Goal: Information Seeking & Learning: Find specific fact

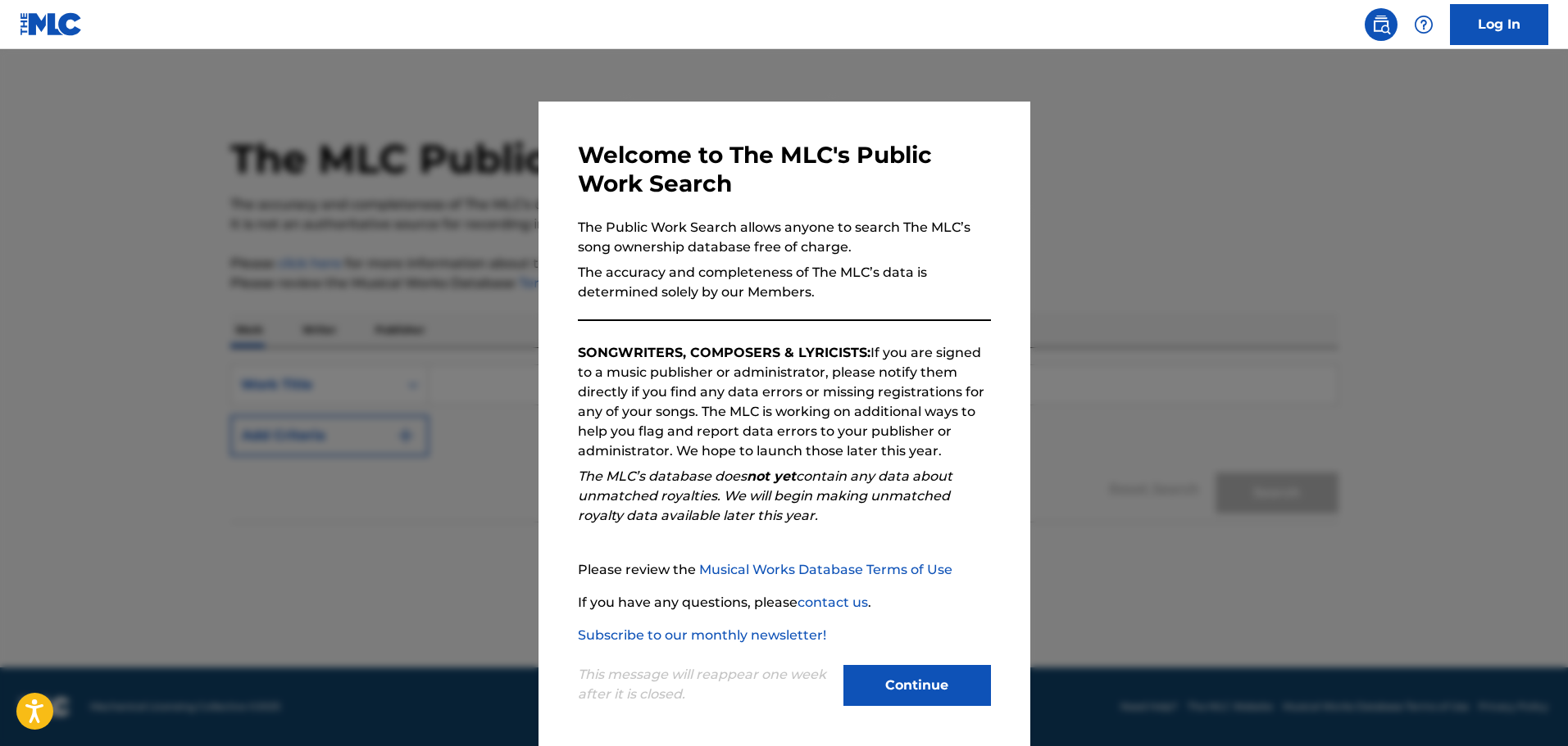
click at [878, 708] on div "Continue" at bounding box center [917, 688] width 147 height 45
click at [881, 680] on button "Continue" at bounding box center [917, 686] width 147 height 41
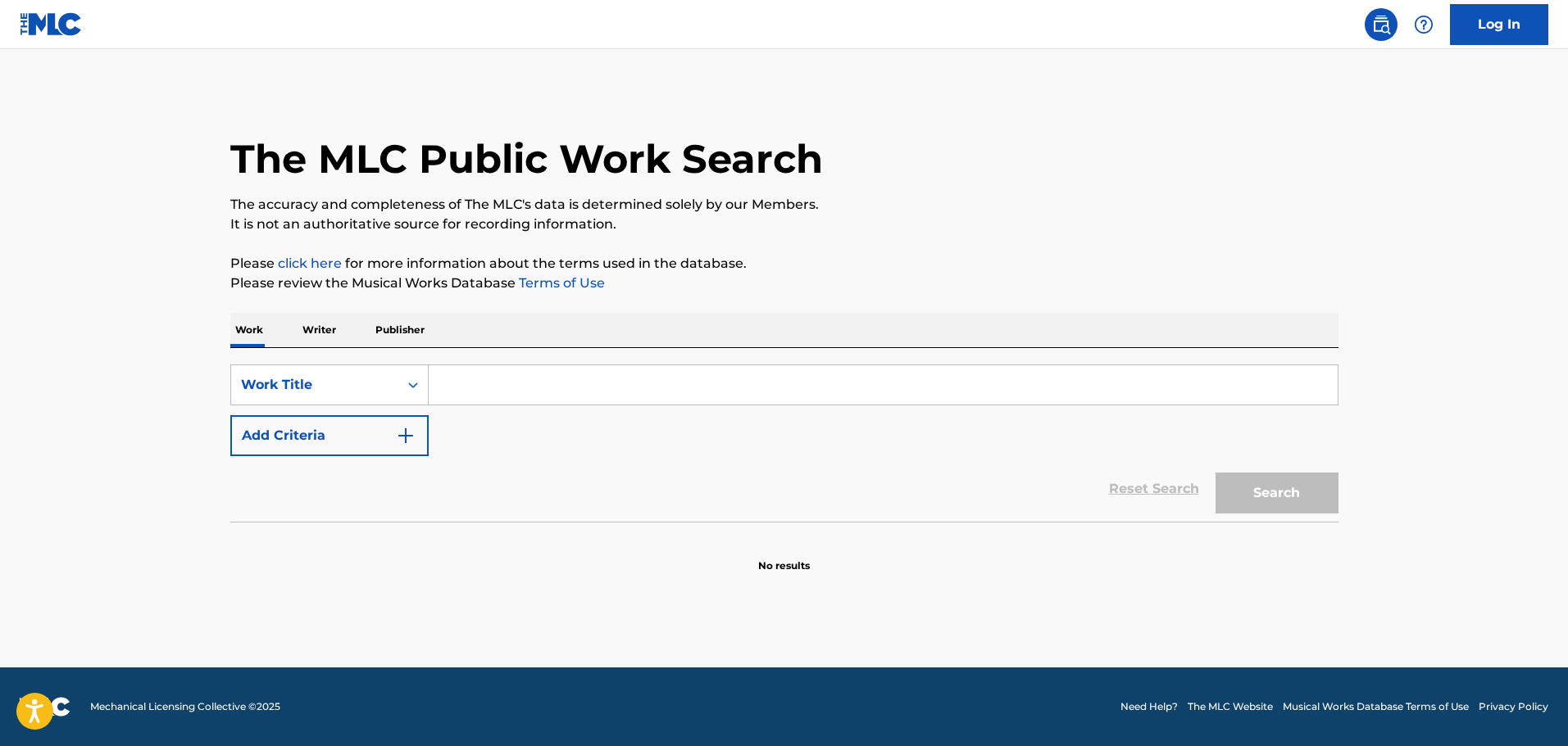
click at [472, 393] on input "Search Form" at bounding box center [884, 385] width 909 height 39
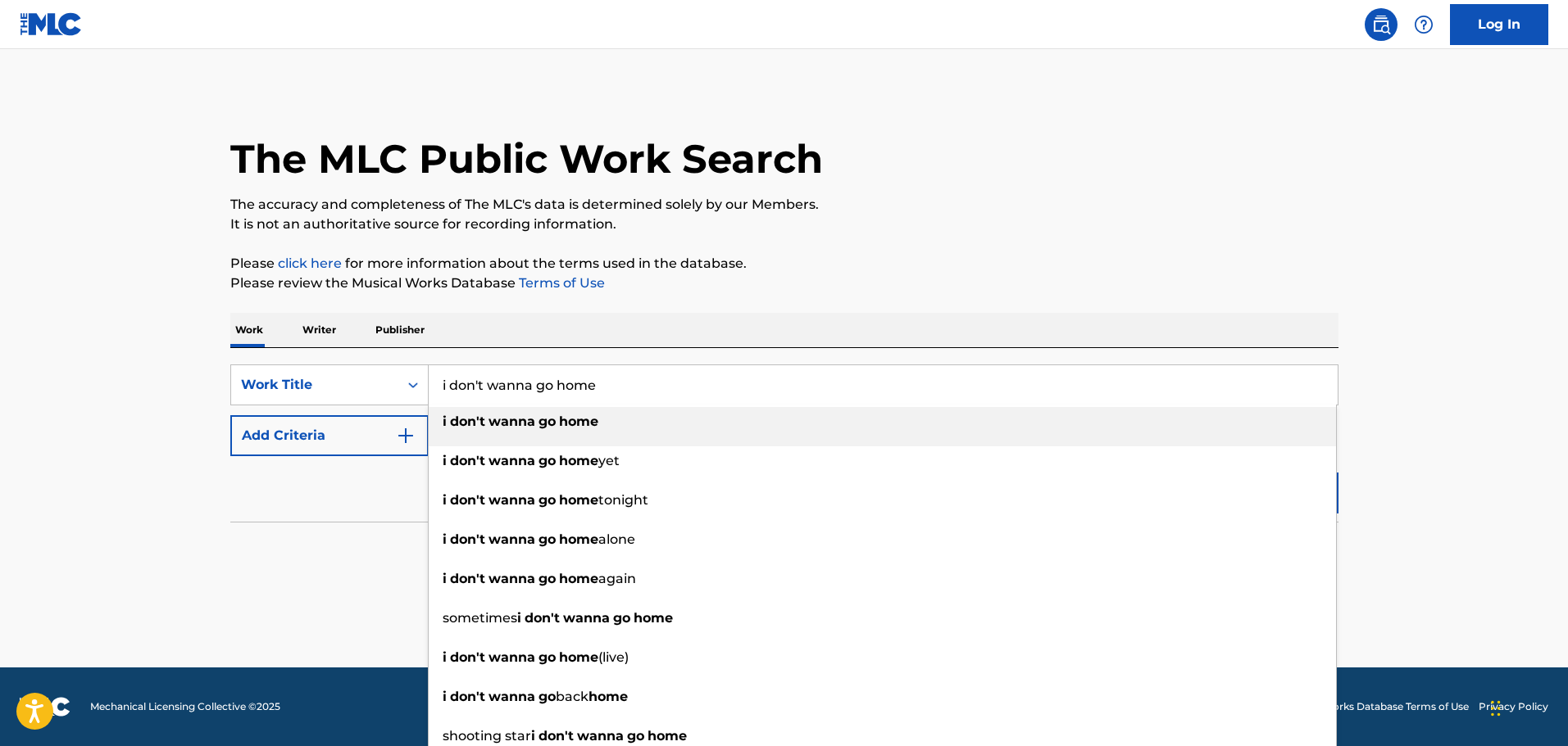
type input "i don't wanna go home"
drag, startPoint x: 544, startPoint y: 316, endPoint x: 485, endPoint y: 338, distance: 63.0
click at [548, 314] on div "Work Writer Publisher" at bounding box center [784, 330] width 1108 height 35
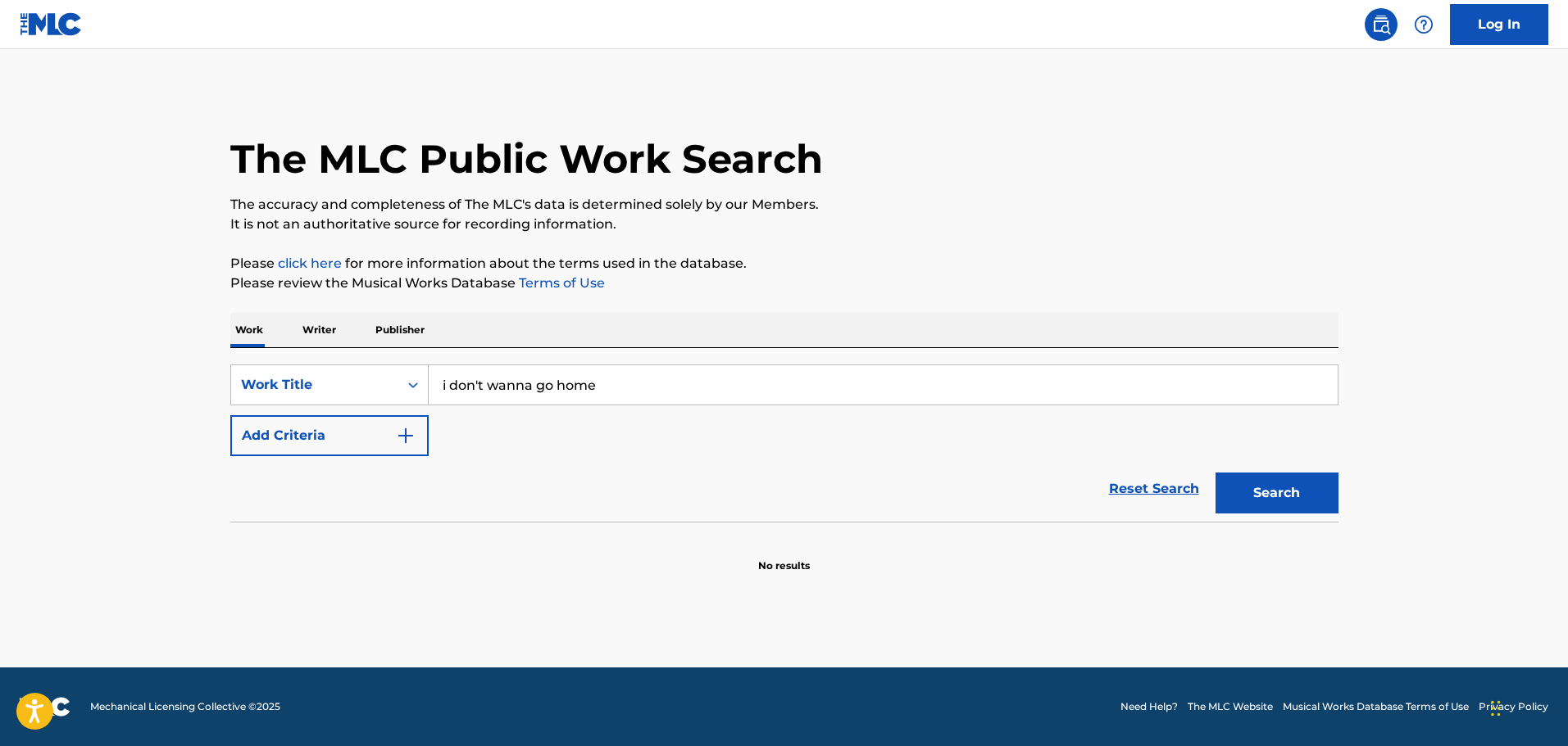
click at [347, 435] on button "Add Criteria" at bounding box center [330, 436] width 199 height 41
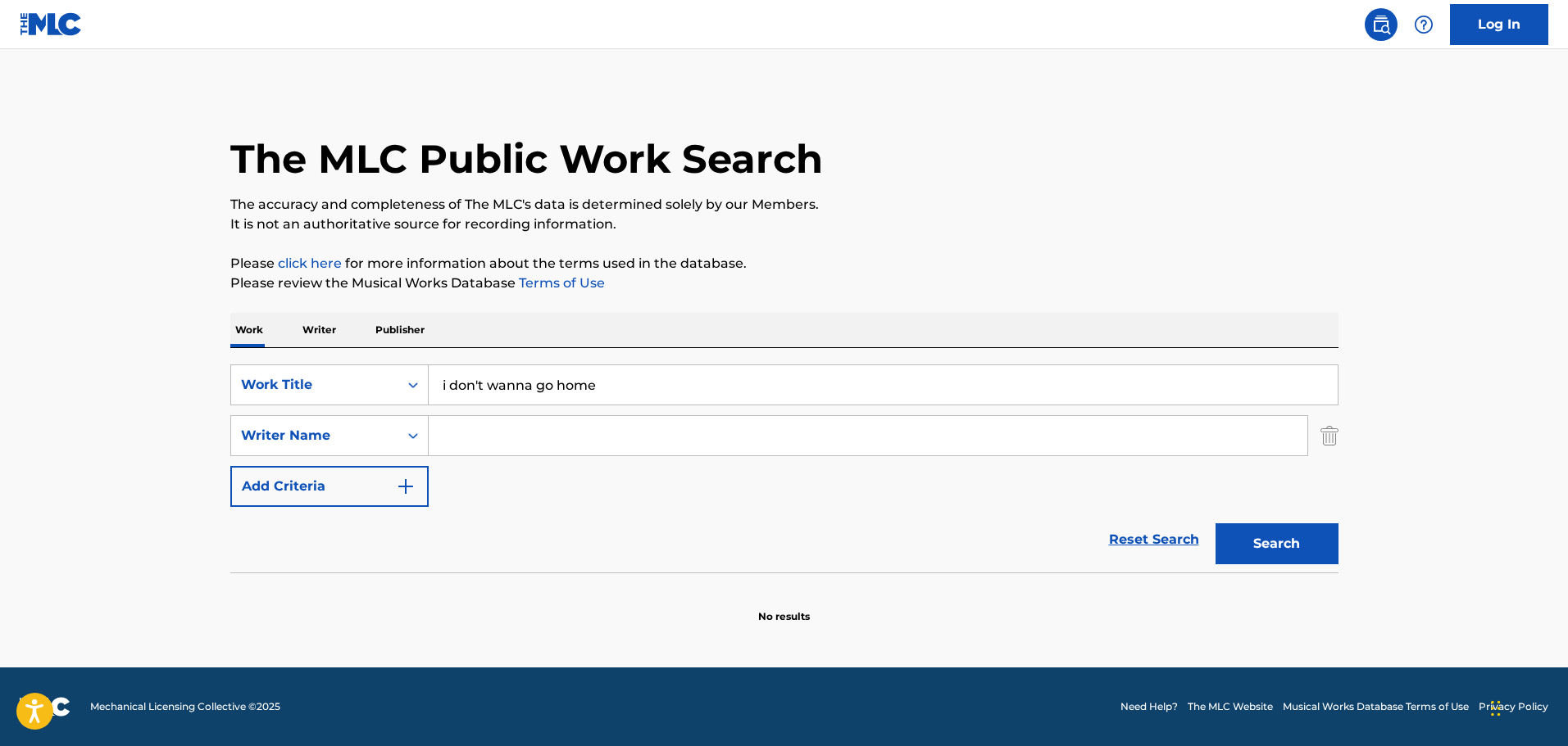
click at [542, 452] on input "Search Form" at bounding box center [868, 436] width 878 height 39
type input "kyle shearer"
click at [1215, 524] on button "Search" at bounding box center [1276, 544] width 123 height 41
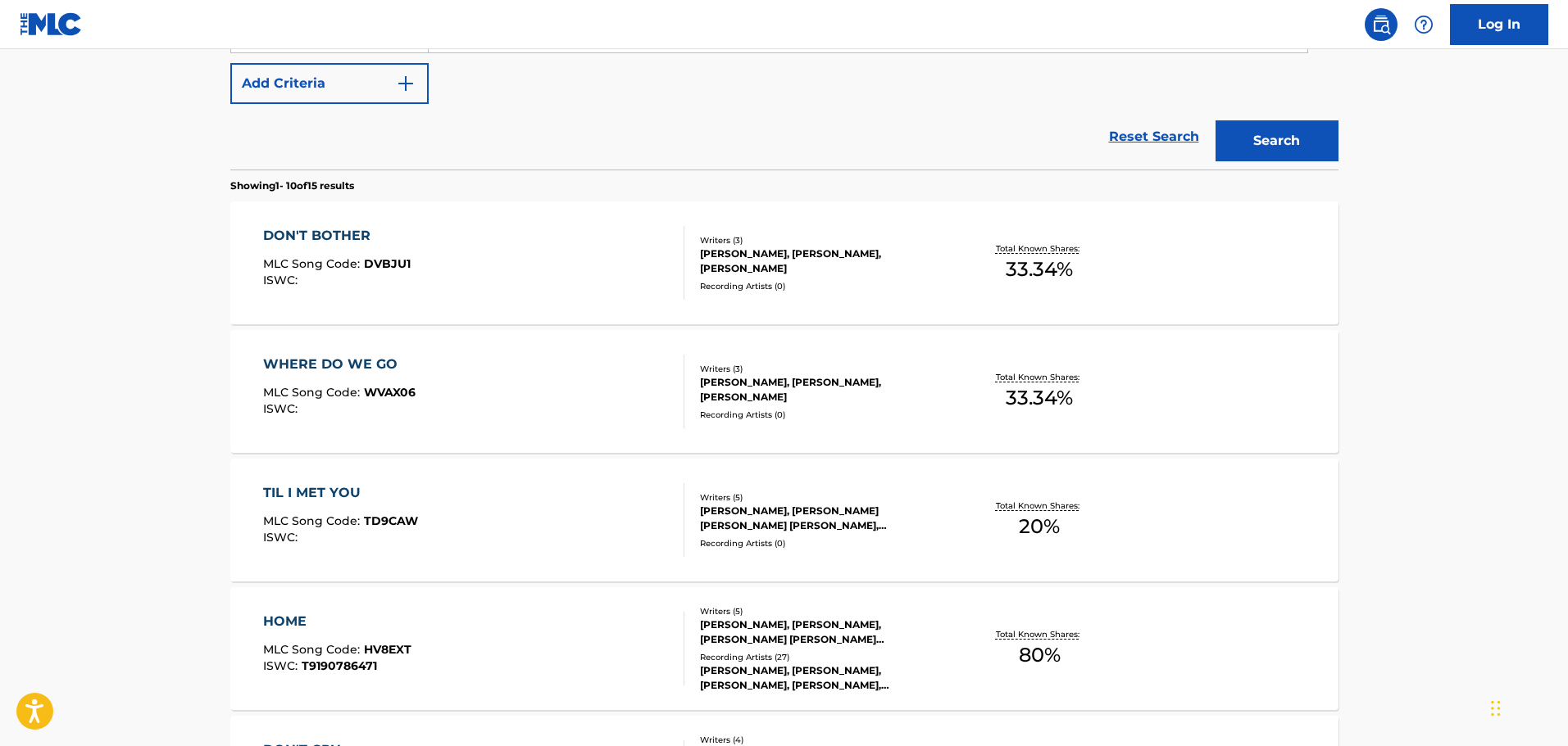
scroll to position [409, 0]
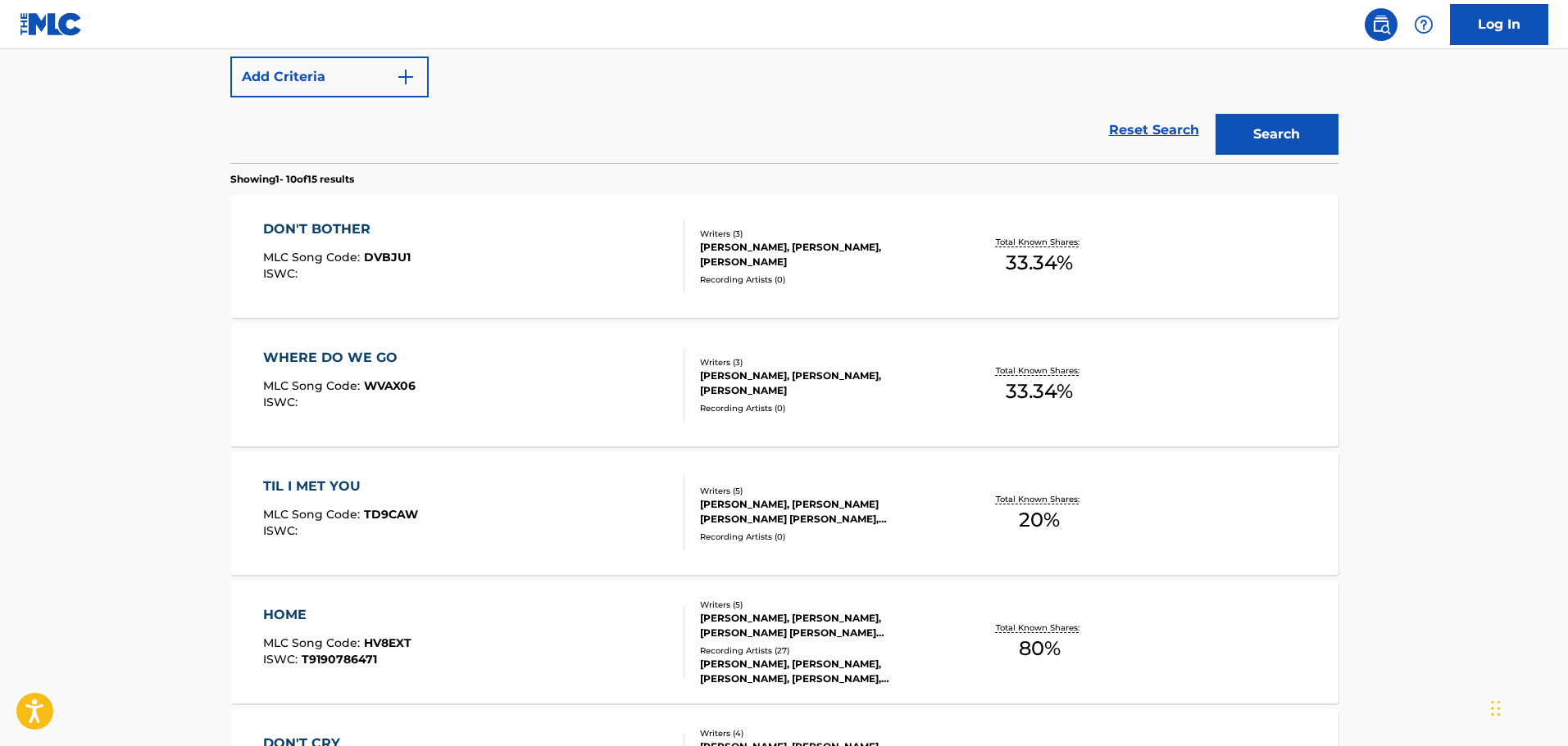
click at [486, 403] on div "WHERE DO WE GO MLC Song Code : WVAX06 ISWC :" at bounding box center [473, 385] width 421 height 74
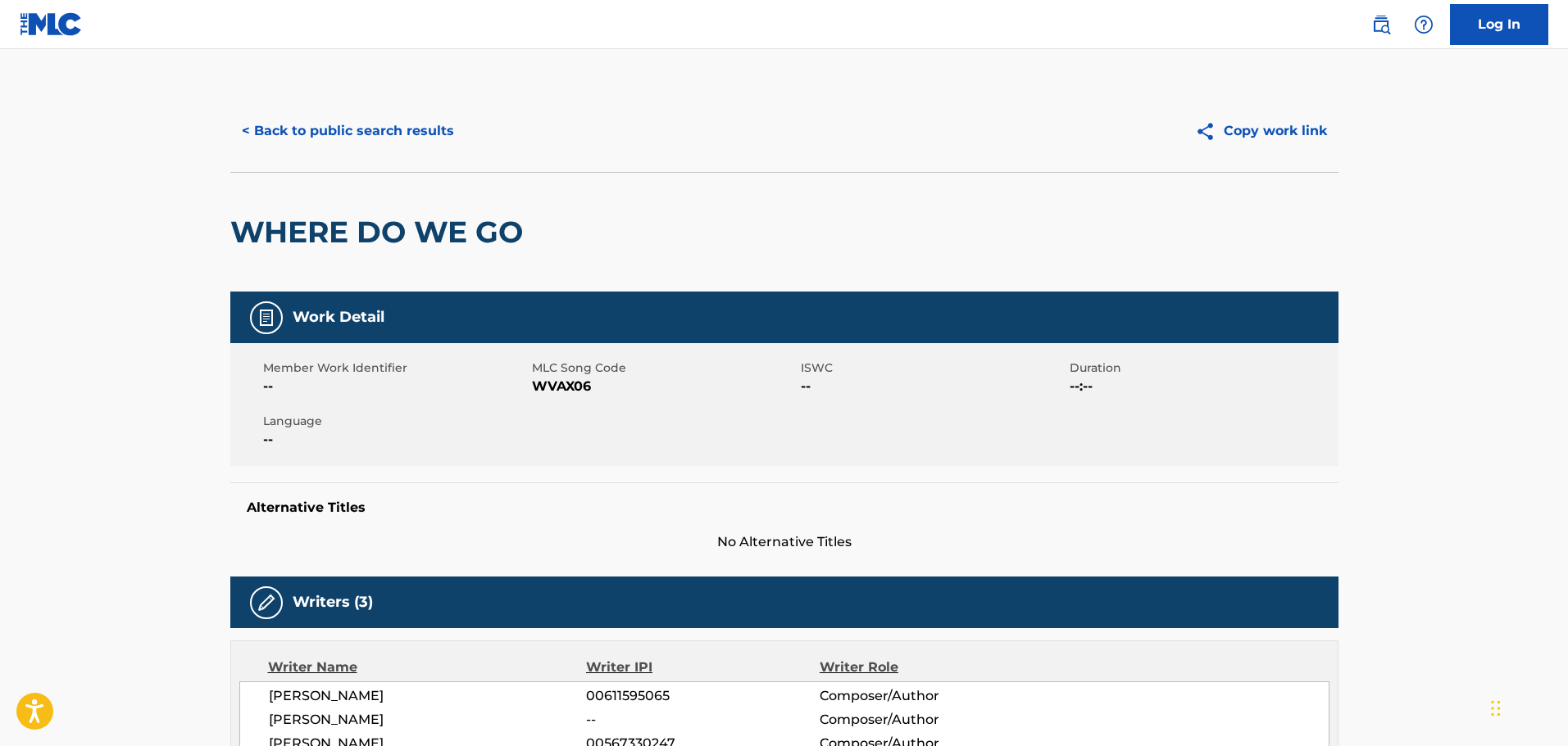
click at [348, 131] on button "< Back to public search results" at bounding box center [347, 131] width 235 height 41
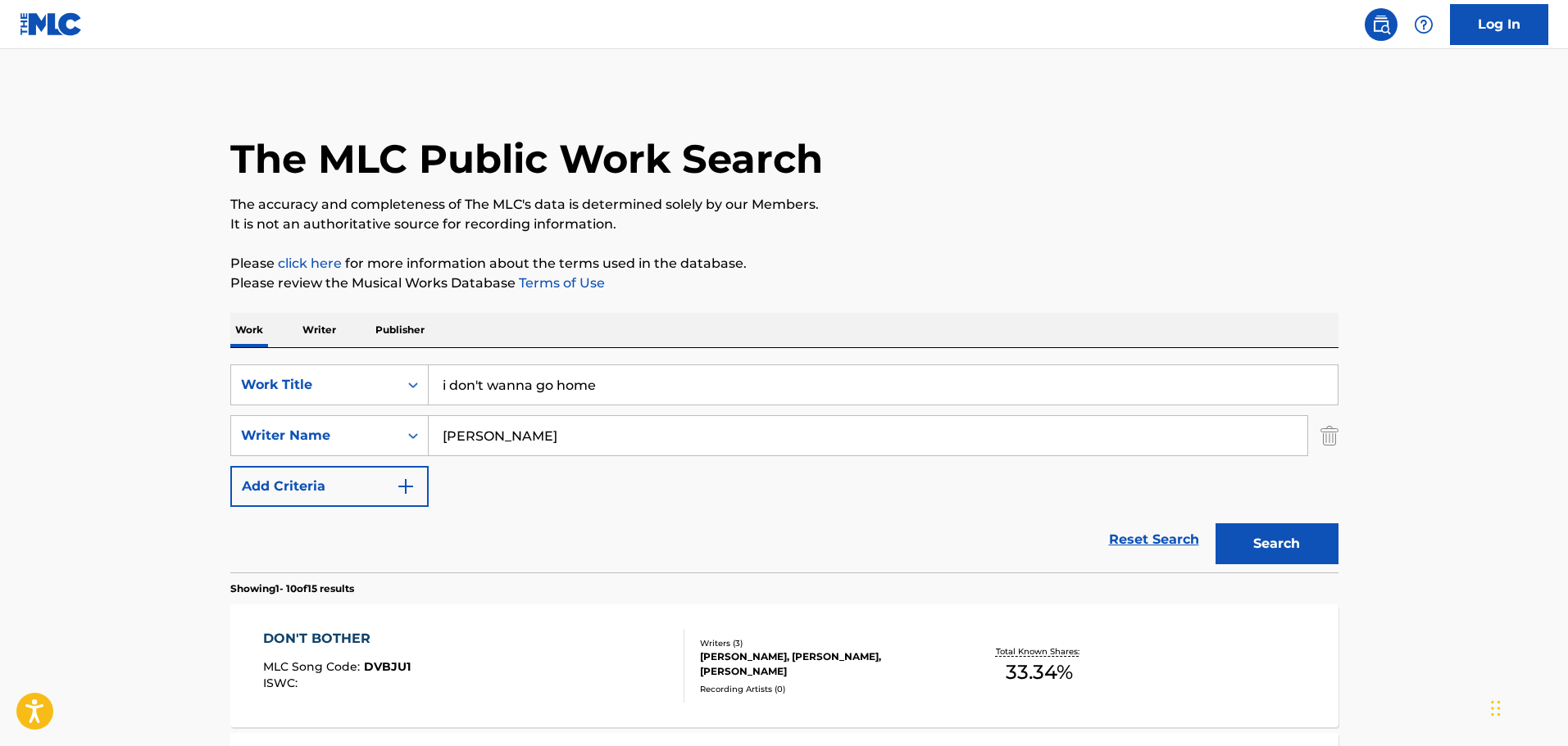
drag, startPoint x: 596, startPoint y: 439, endPoint x: 470, endPoint y: 433, distance: 126.1
click at [440, 433] on input "kyle shearer" at bounding box center [868, 436] width 878 height 39
click at [1215, 524] on button "Search" at bounding box center [1276, 544] width 123 height 41
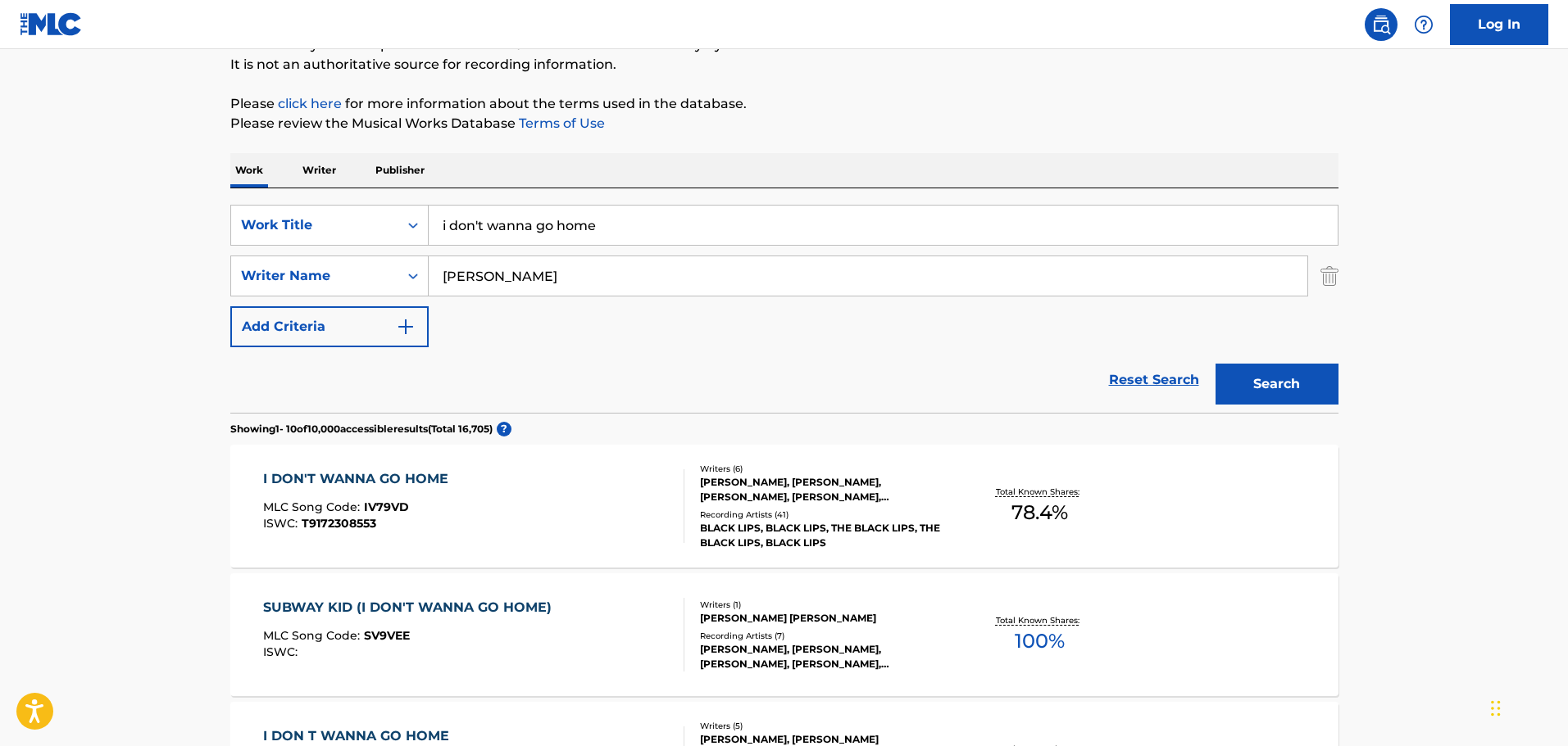
scroll to position [328, 0]
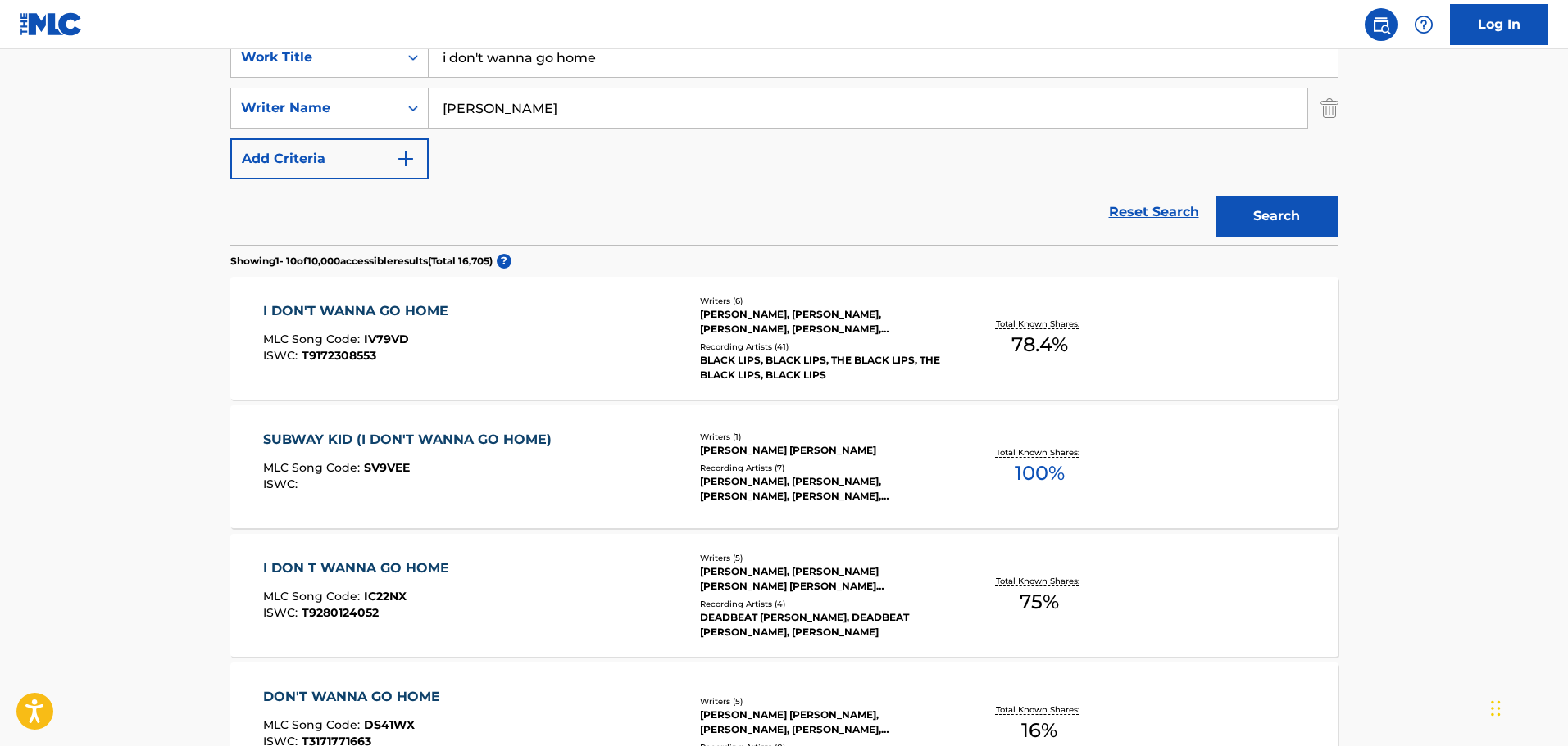
click at [441, 113] on input "alexander" at bounding box center [868, 108] width 878 height 39
type input "kita alexander"
click at [1215, 196] on button "Search" at bounding box center [1276, 216] width 123 height 41
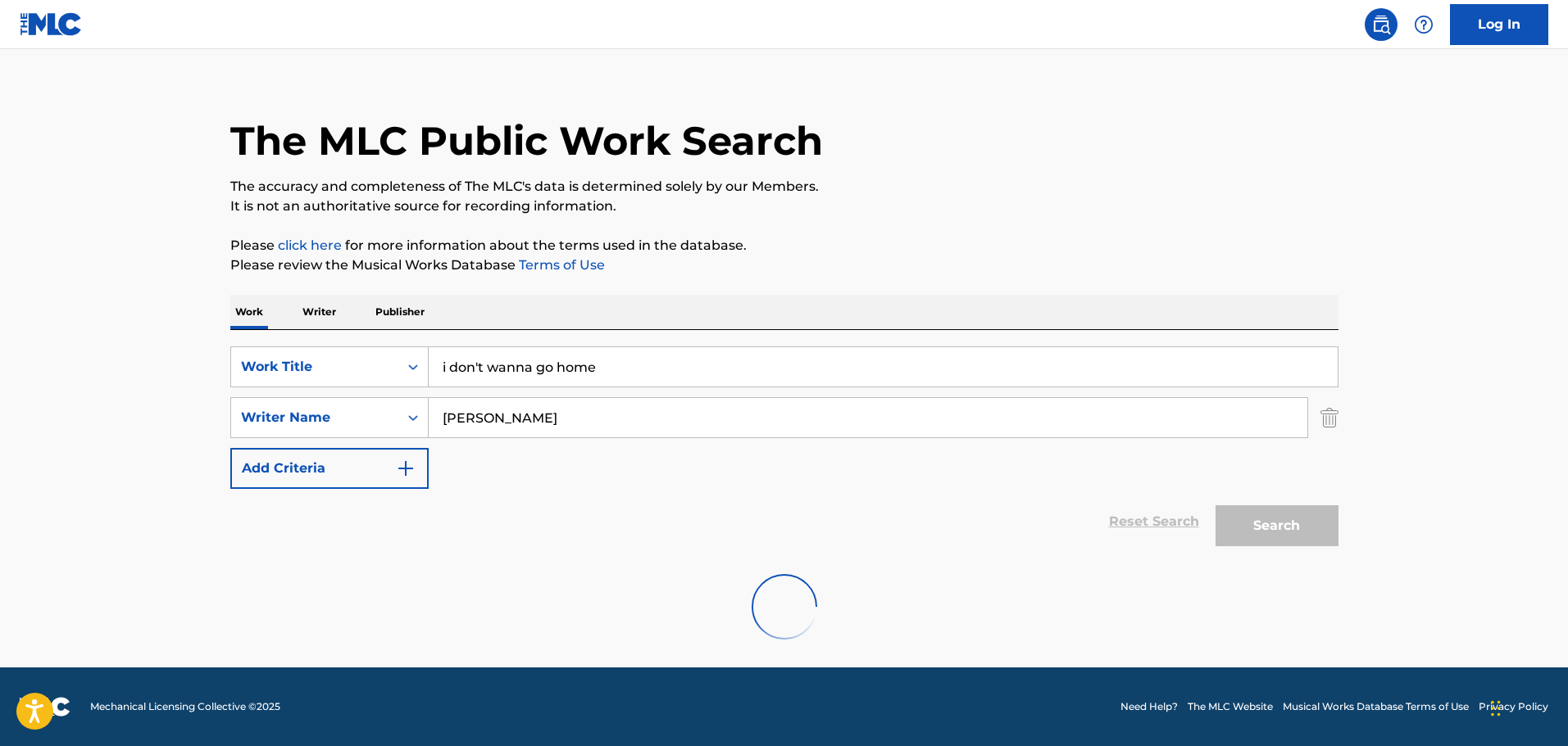
scroll to position [145, 0]
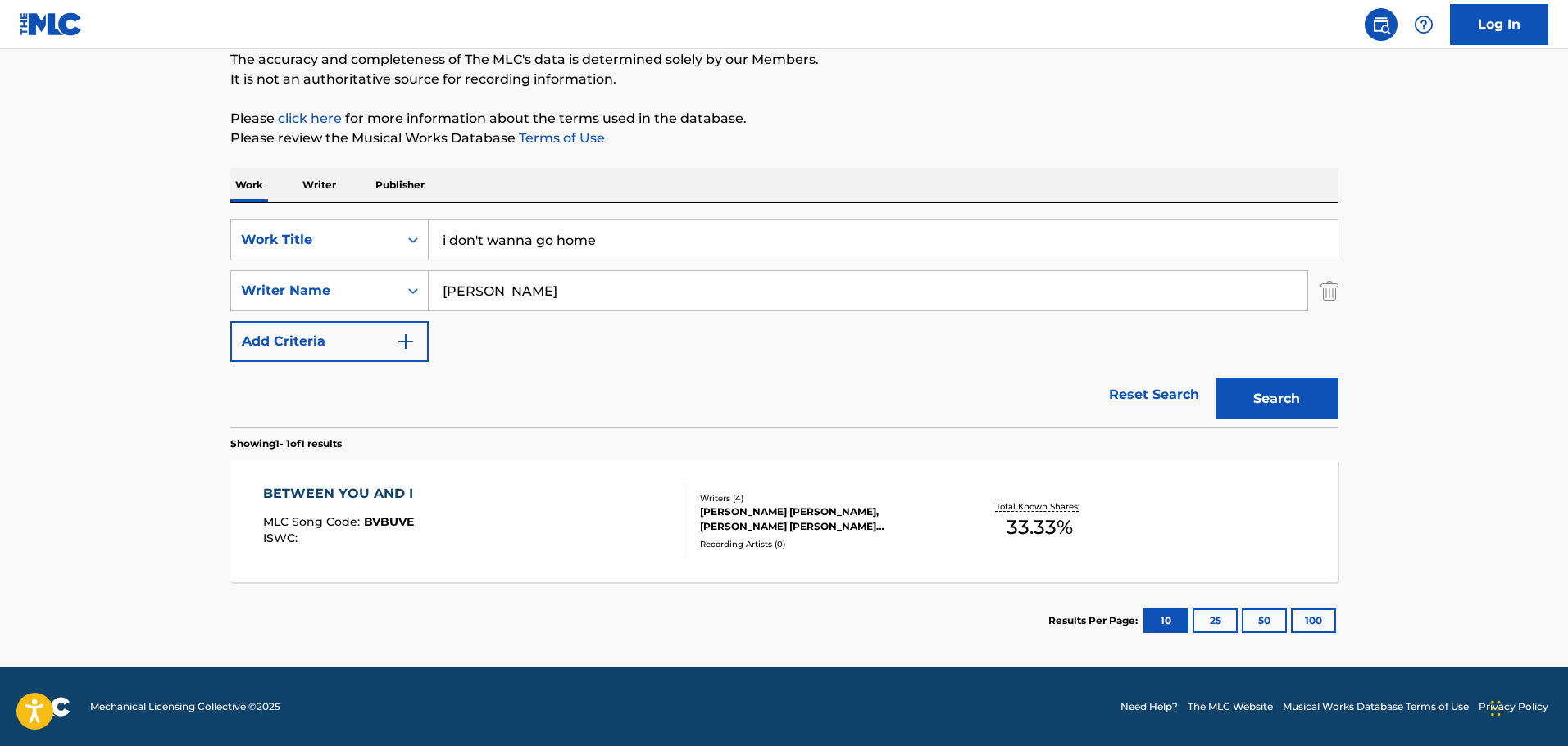
click at [531, 523] on div "BETWEEN YOU AND I MLC Song Code : BVBUVE ISWC :" at bounding box center [473, 521] width 421 height 74
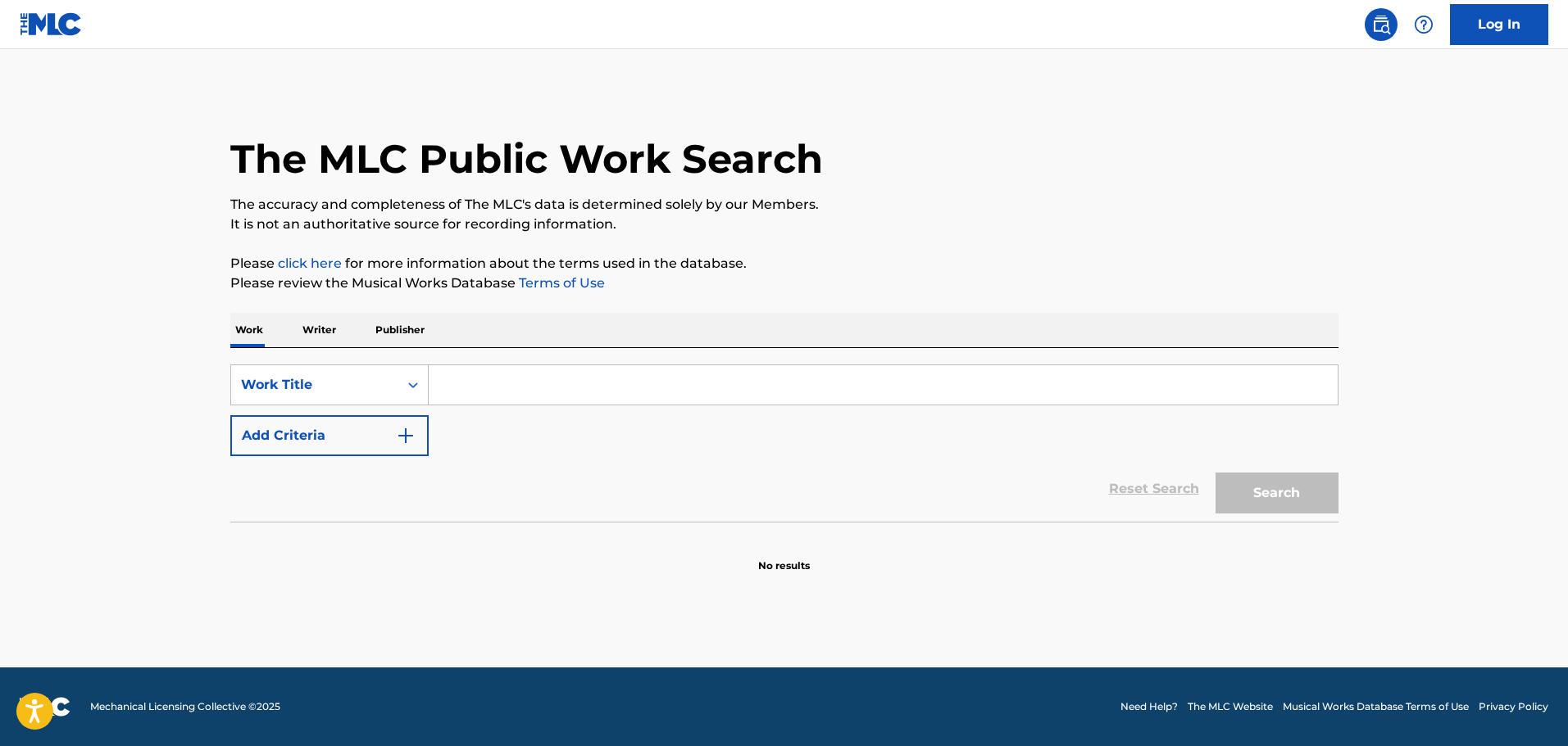
click at [479, 398] on input "Search Form" at bounding box center [884, 385] width 909 height 39
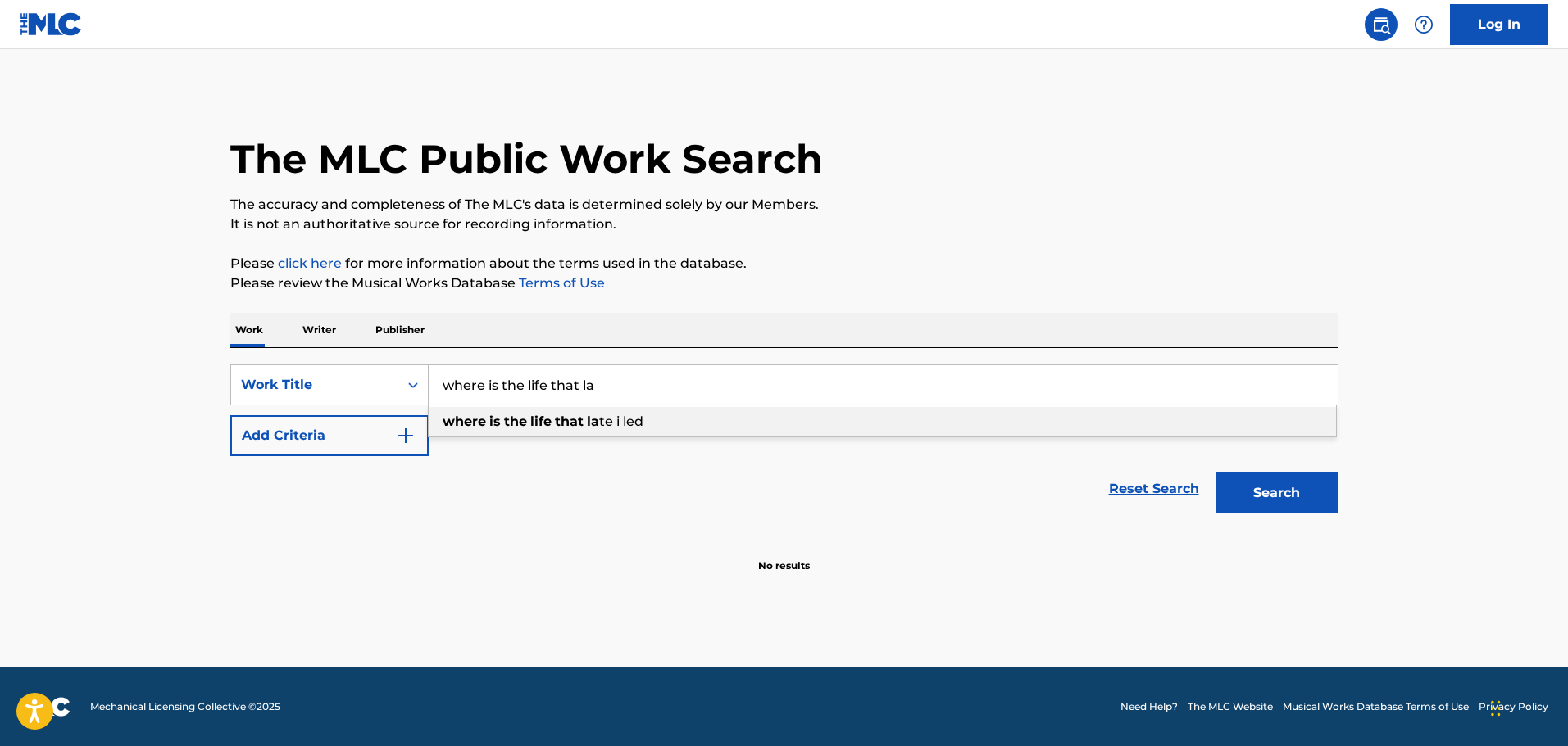
click at [504, 423] on strong "the" at bounding box center [516, 422] width 23 height 16
type input "where is the life that late i led"
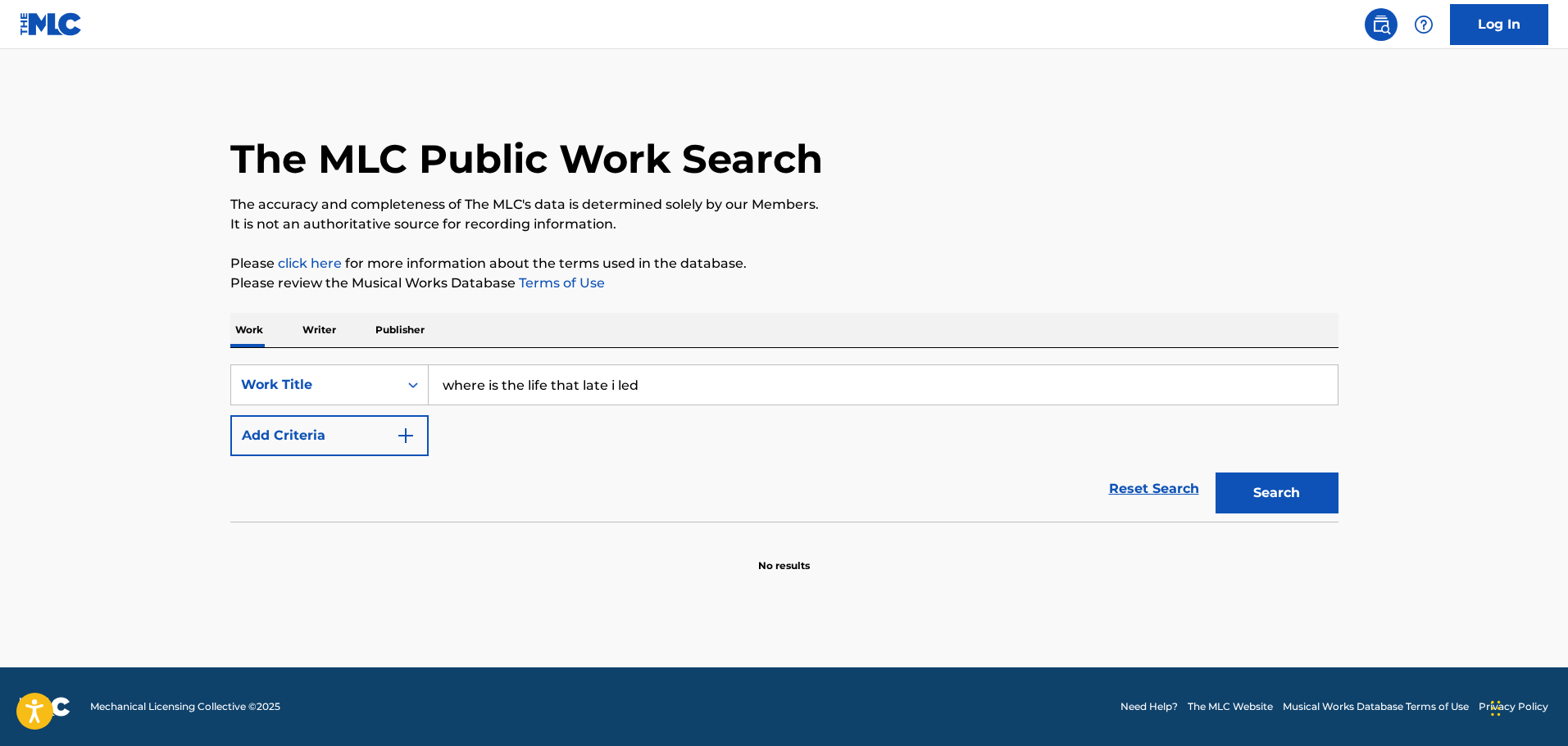
click at [1287, 479] on button "Search" at bounding box center [1276, 493] width 123 height 41
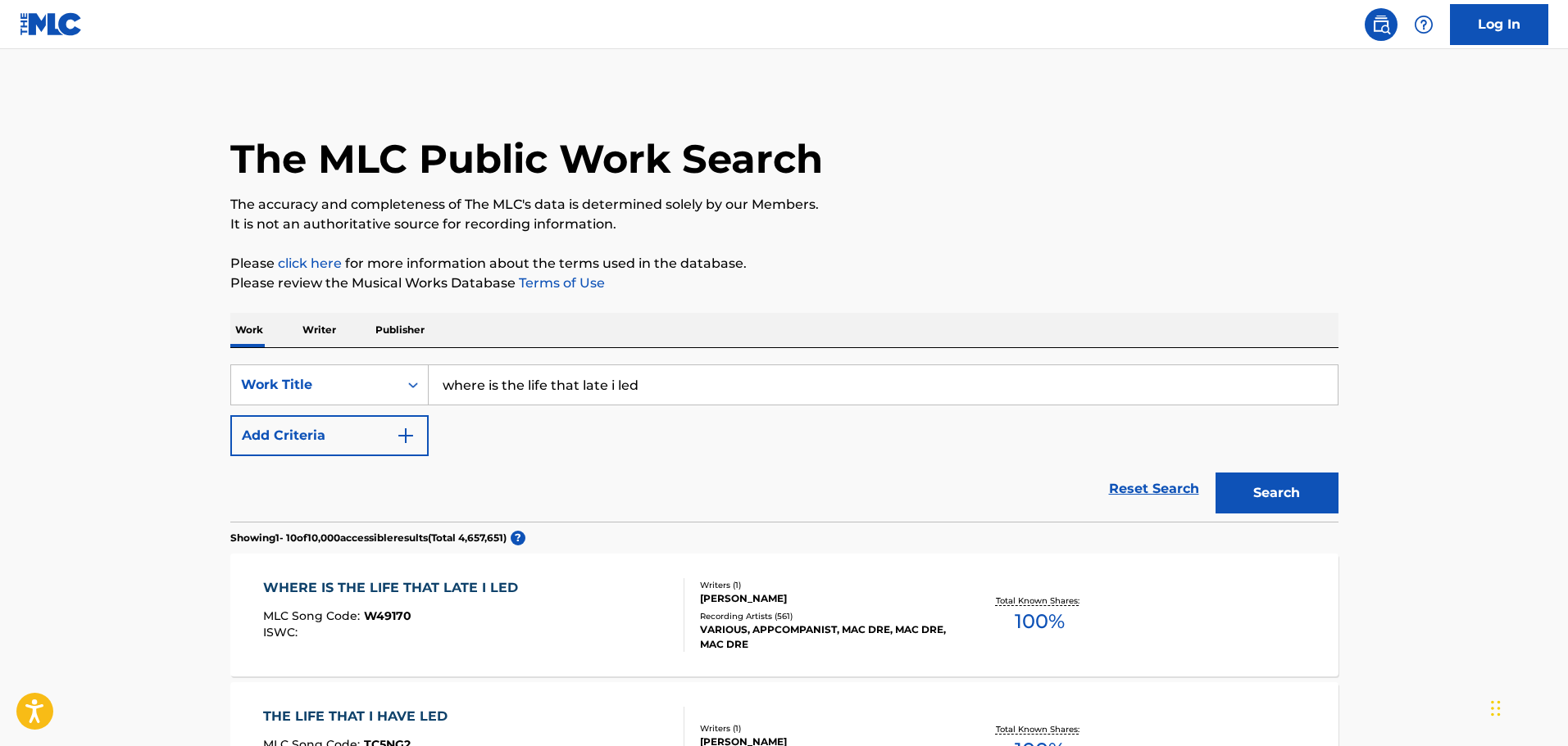
click at [392, 598] on div "WHERE IS THE LIFE THAT LATE I LED MLC Song Code : W49170 ISWC :" at bounding box center [394, 615] width 263 height 74
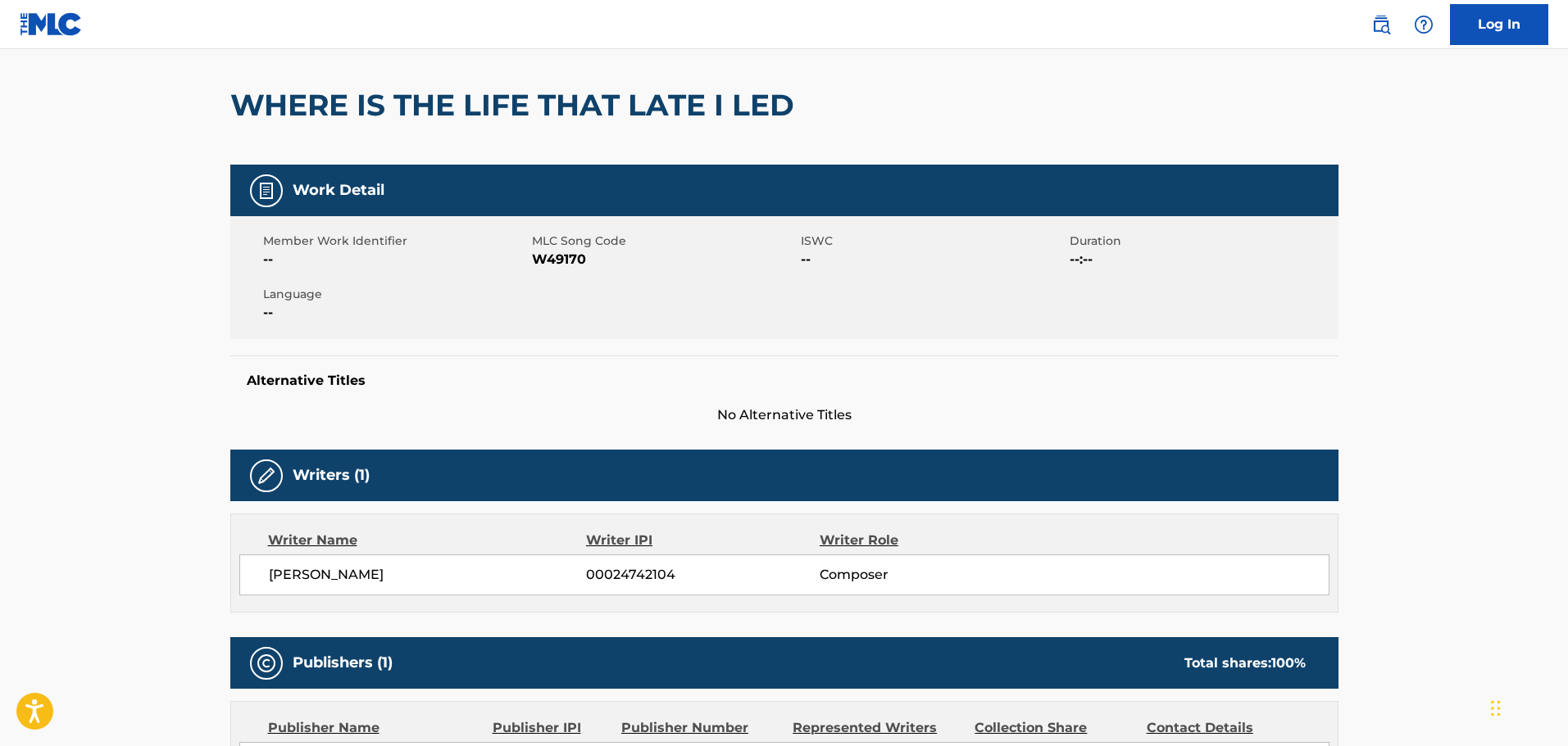
scroll to position [328, 0]
